Goal: Task Accomplishment & Management: Complete application form

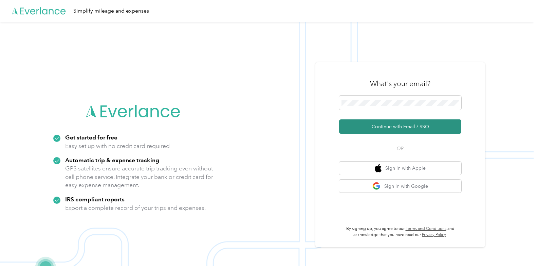
click at [401, 125] on button "Continue with Email / SSO" at bounding box center [400, 126] width 122 height 14
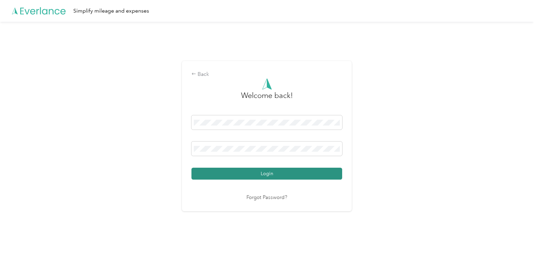
click at [272, 172] on button "Login" at bounding box center [267, 173] width 151 height 12
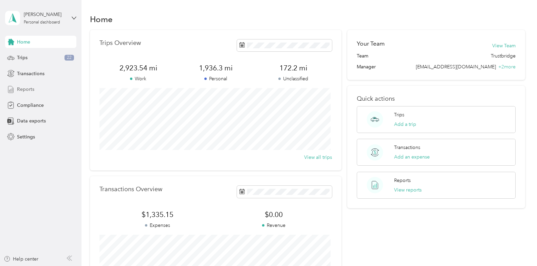
click at [19, 87] on span "Reports" at bounding box center [25, 89] width 17 height 7
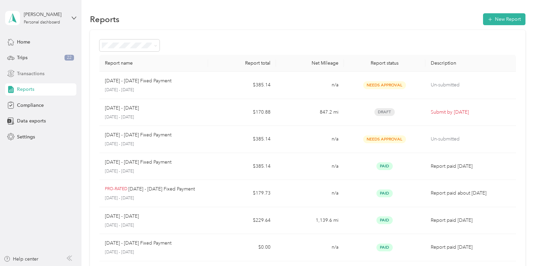
click at [38, 73] on span "Transactions" at bounding box center [31, 73] width 28 height 7
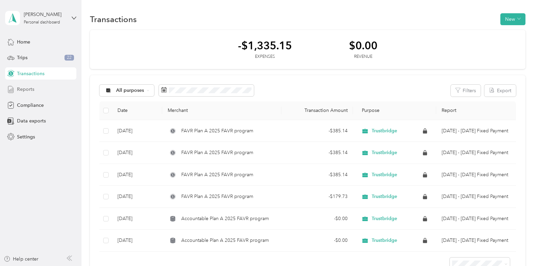
click at [22, 86] on span "Reports" at bounding box center [25, 89] width 17 height 7
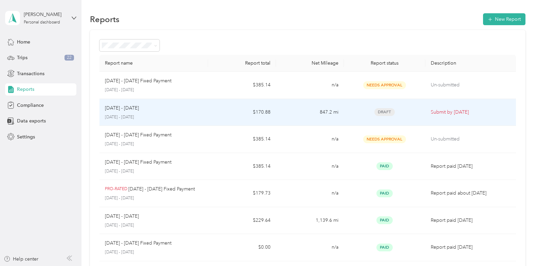
click at [152, 108] on div "[DATE] - [DATE]" at bounding box center [154, 107] width 98 height 7
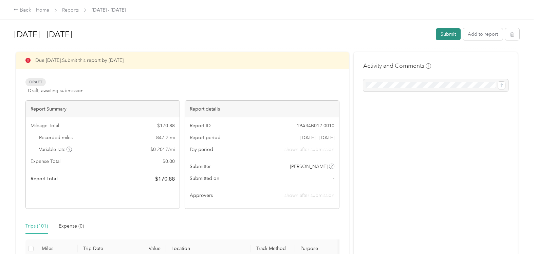
click at [450, 33] on button "Submit" at bounding box center [448, 34] width 25 height 12
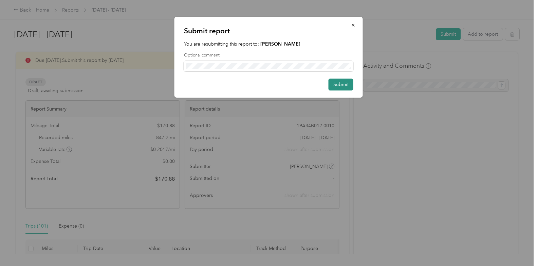
click at [344, 84] on button "Submit" at bounding box center [341, 84] width 25 height 12
